Goal: Task Accomplishment & Management: Manage account settings

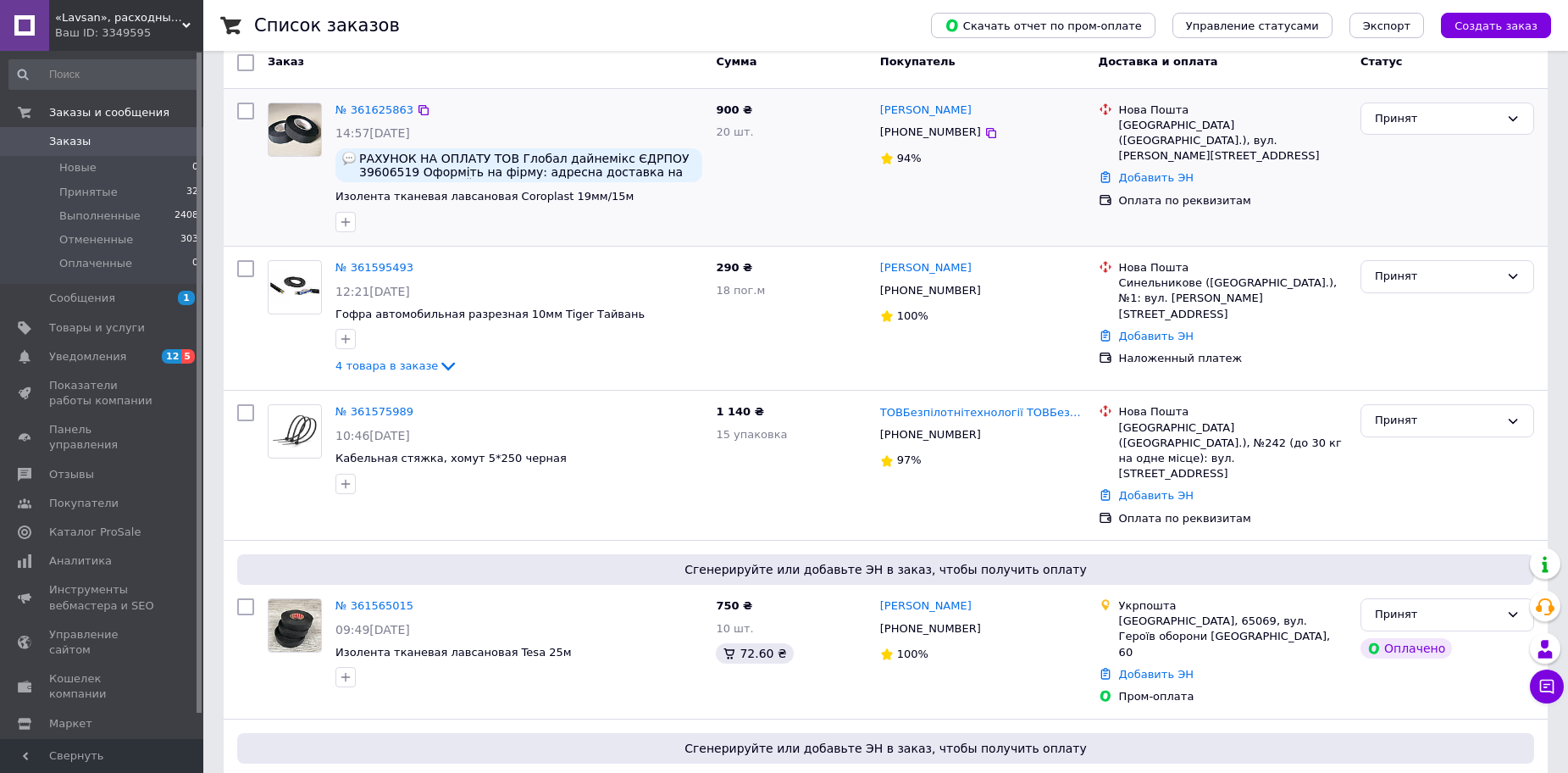
scroll to position [169, 0]
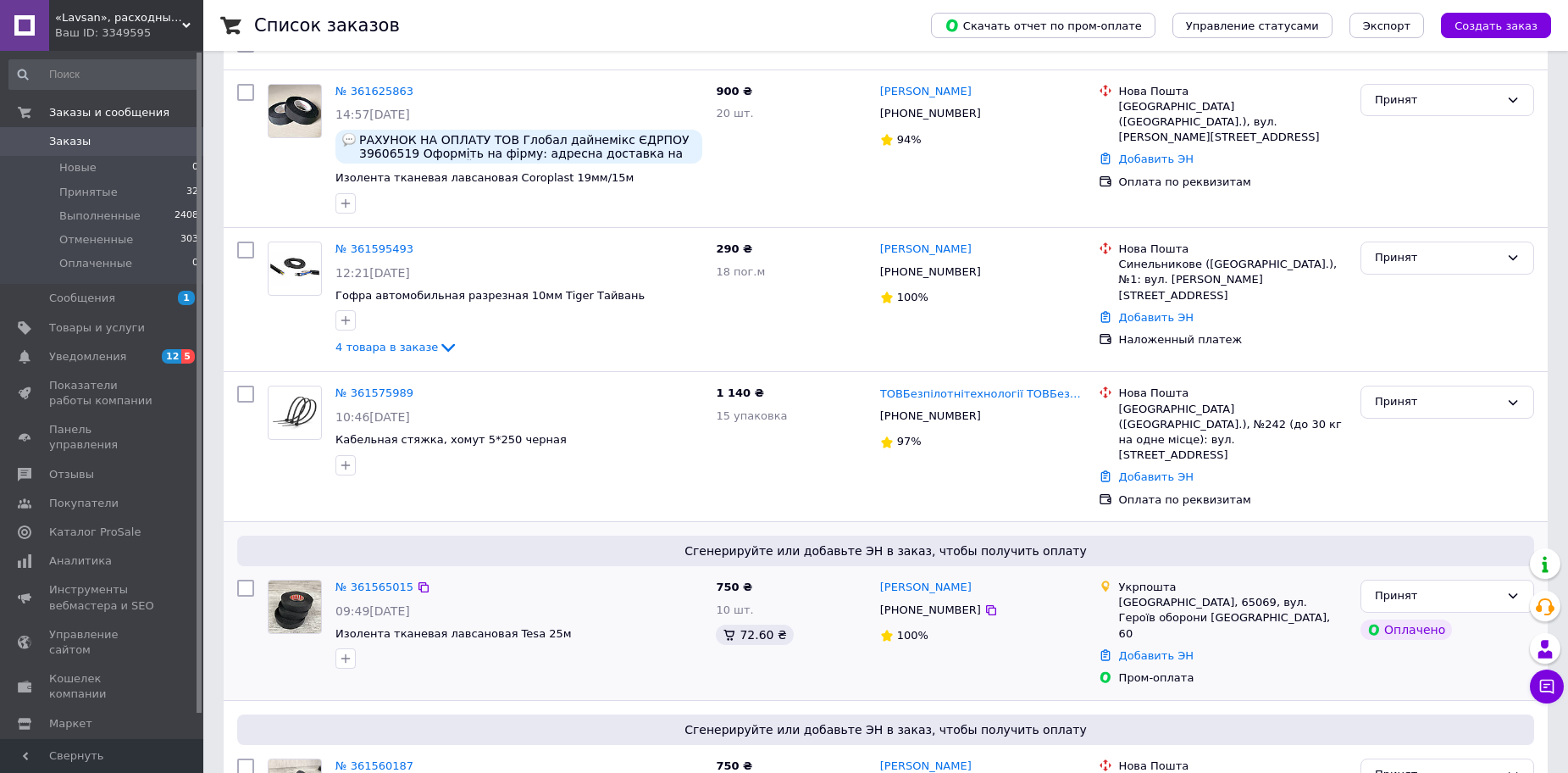
click at [371, 573] on div "№ 361565015 09:49, 12.09.2025 Изолента тканевая лавсановая Tesa 25м" at bounding box center [519, 623] width 380 height 103
click at [370, 580] on link "№ 361565015" at bounding box center [374, 586] width 78 height 13
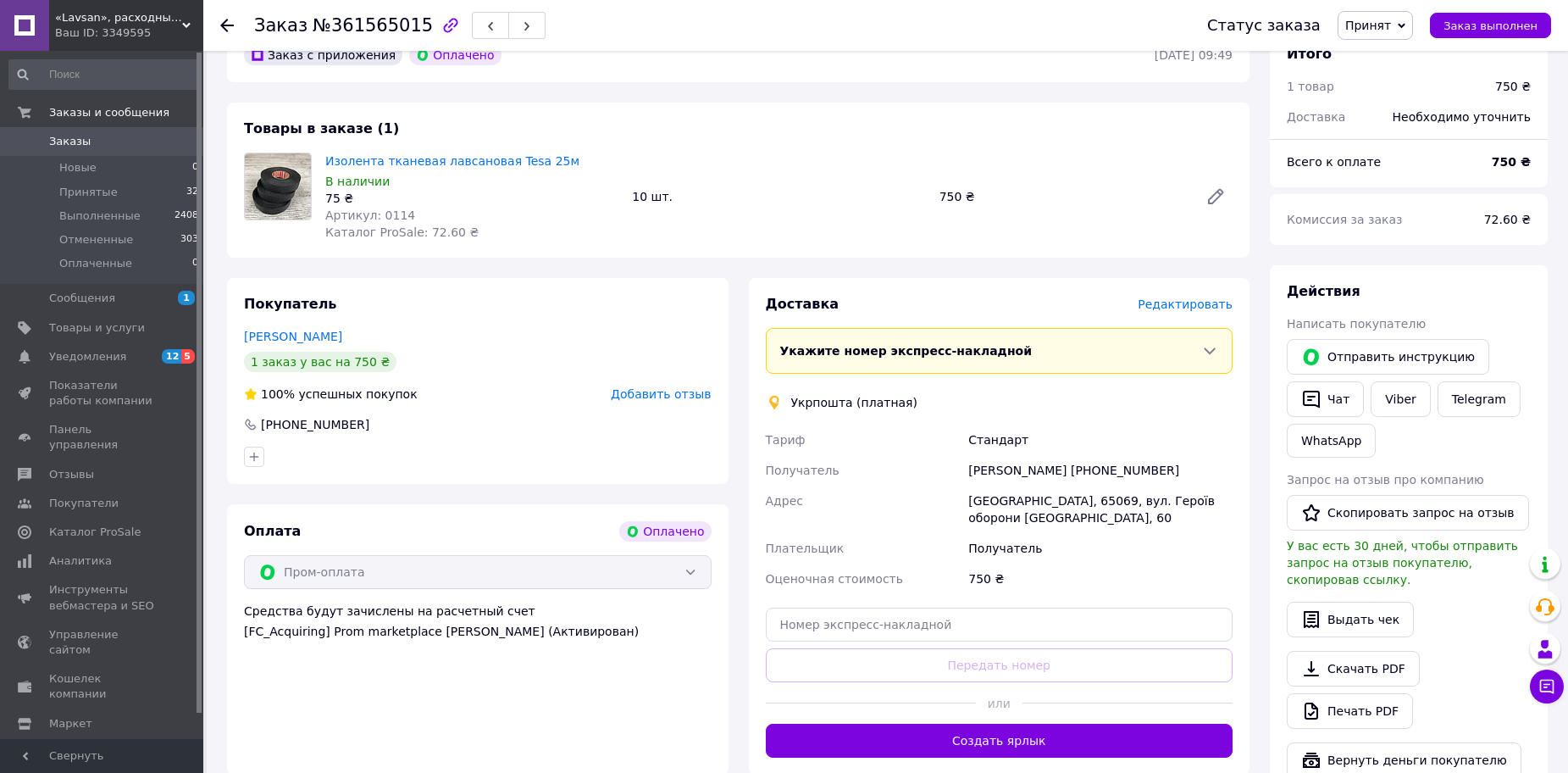
scroll to position [678, 0]
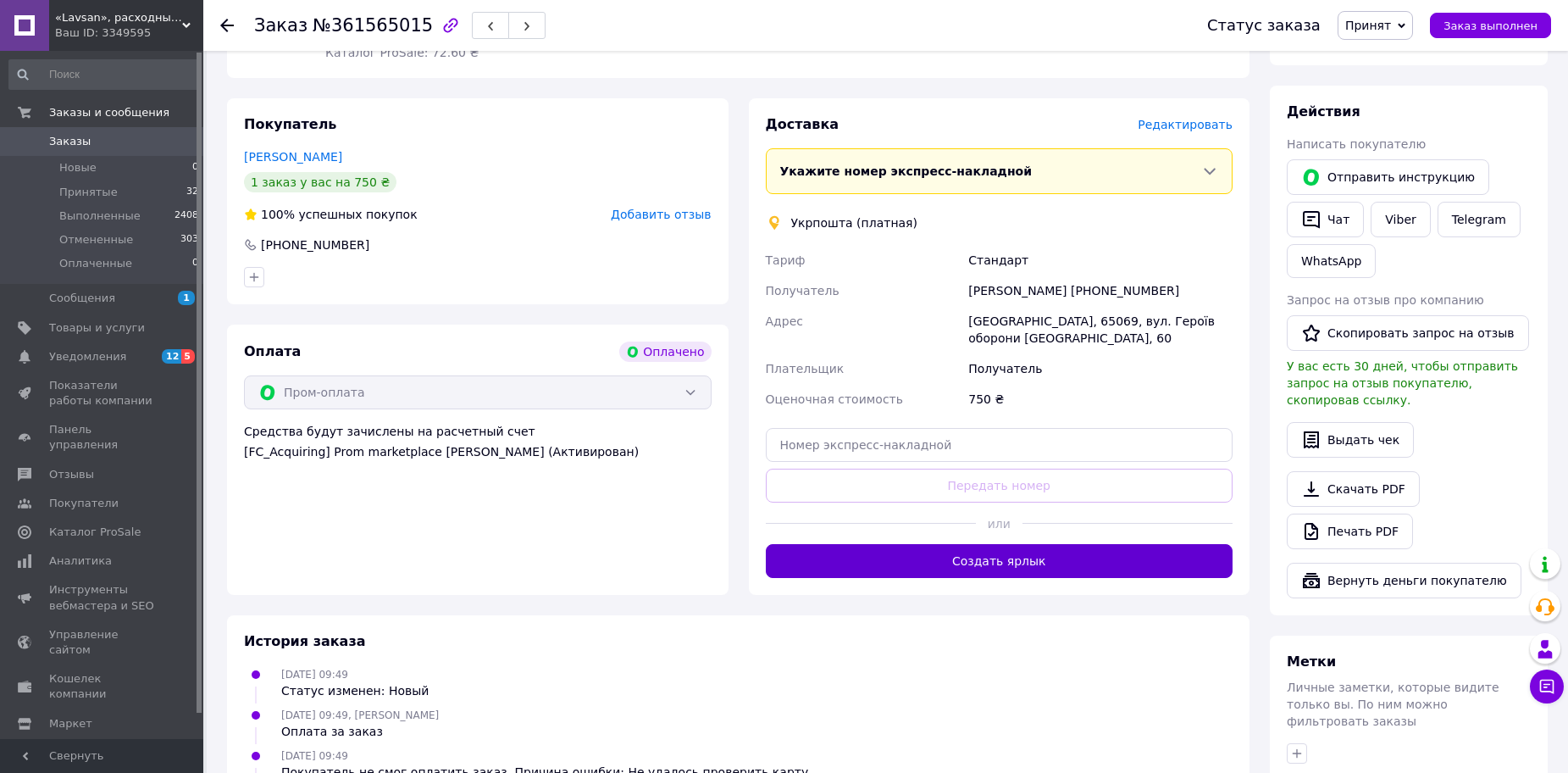
click at [986, 544] on button "Создать ярлык" at bounding box center [999, 561] width 467 height 34
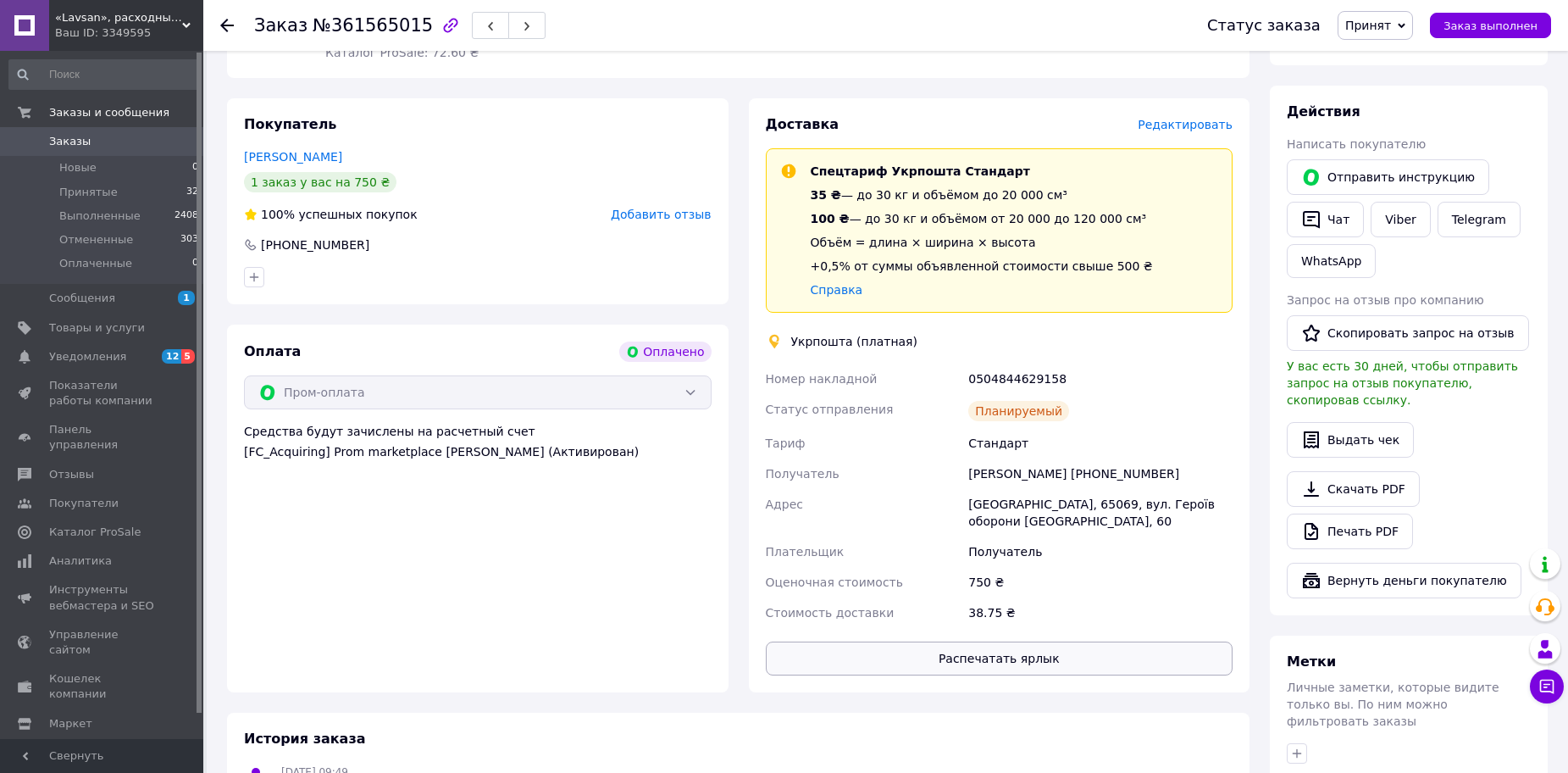
click at [986, 642] on button "Распечатать ярлык" at bounding box center [999, 658] width 467 height 34
drag, startPoint x: 1062, startPoint y: 362, endPoint x: 966, endPoint y: 365, distance: 96.0
click at [966, 365] on div "0504844629158" at bounding box center [1101, 379] width 271 height 30
copy div "0504844629158"
